Goal: Transaction & Acquisition: Purchase product/service

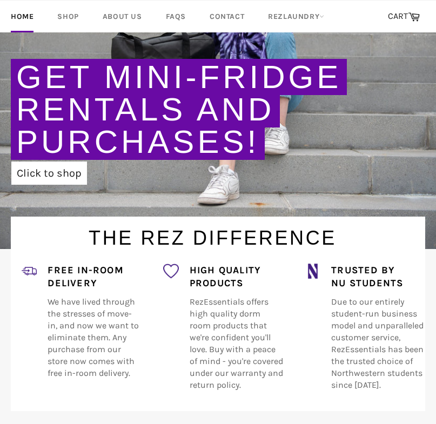
scroll to position [184, 0]
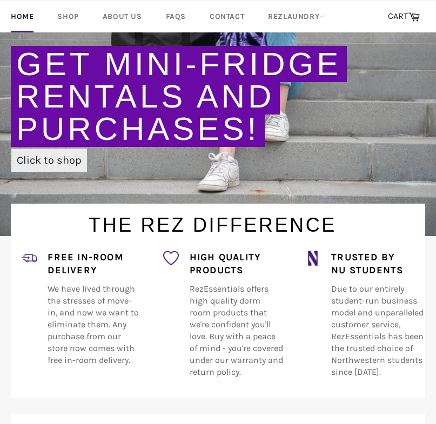
click at [39, 161] on link "Click to shop" at bounding box center [49, 160] width 76 height 23
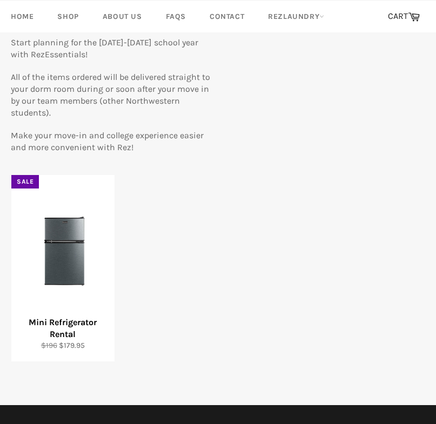
scroll to position [124, 0]
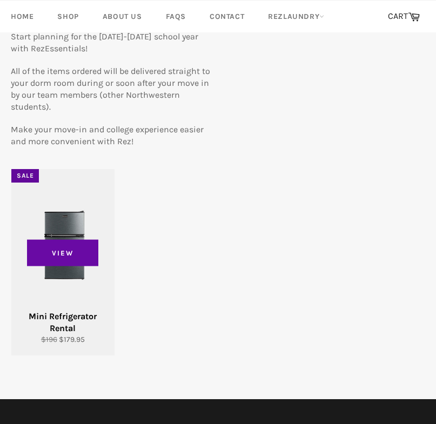
click at [82, 214] on div "View" at bounding box center [62, 262] width 103 height 186
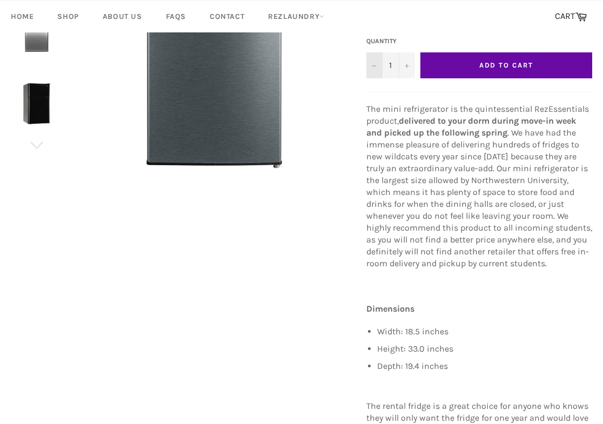
scroll to position [223, 0]
